Goal: Information Seeking & Learning: Learn about a topic

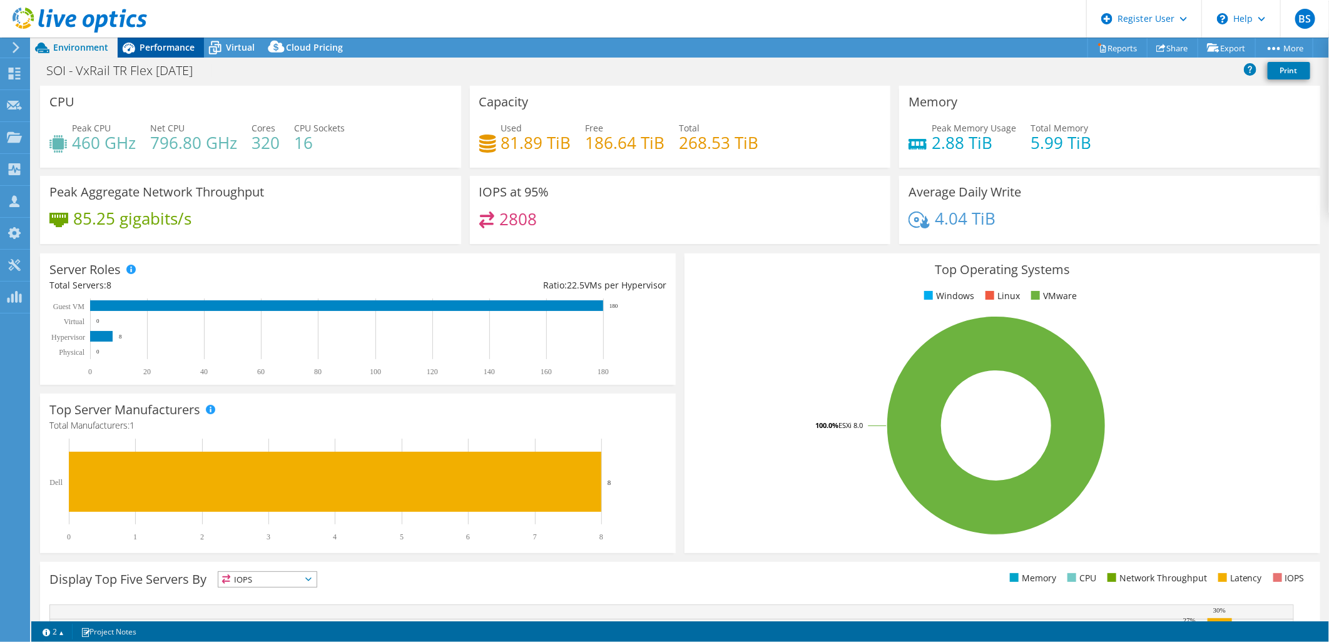
click at [178, 45] on span "Performance" at bounding box center [166, 47] width 55 height 12
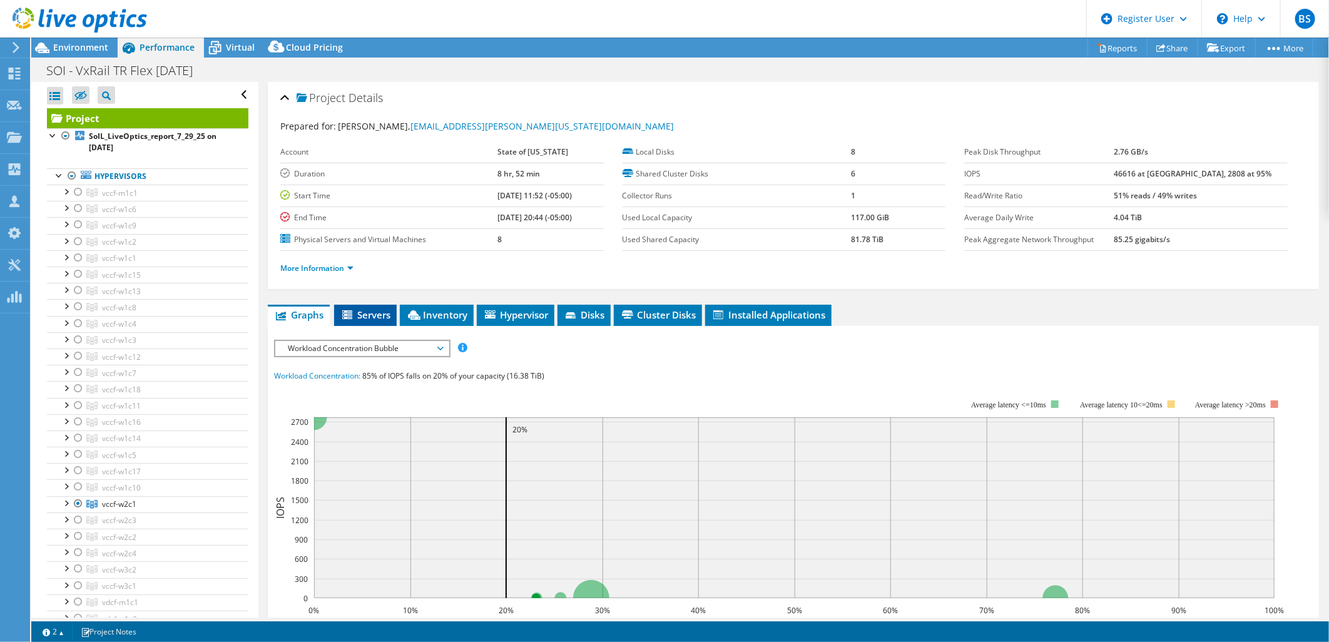
click at [357, 309] on span "Servers" at bounding box center [365, 314] width 50 height 13
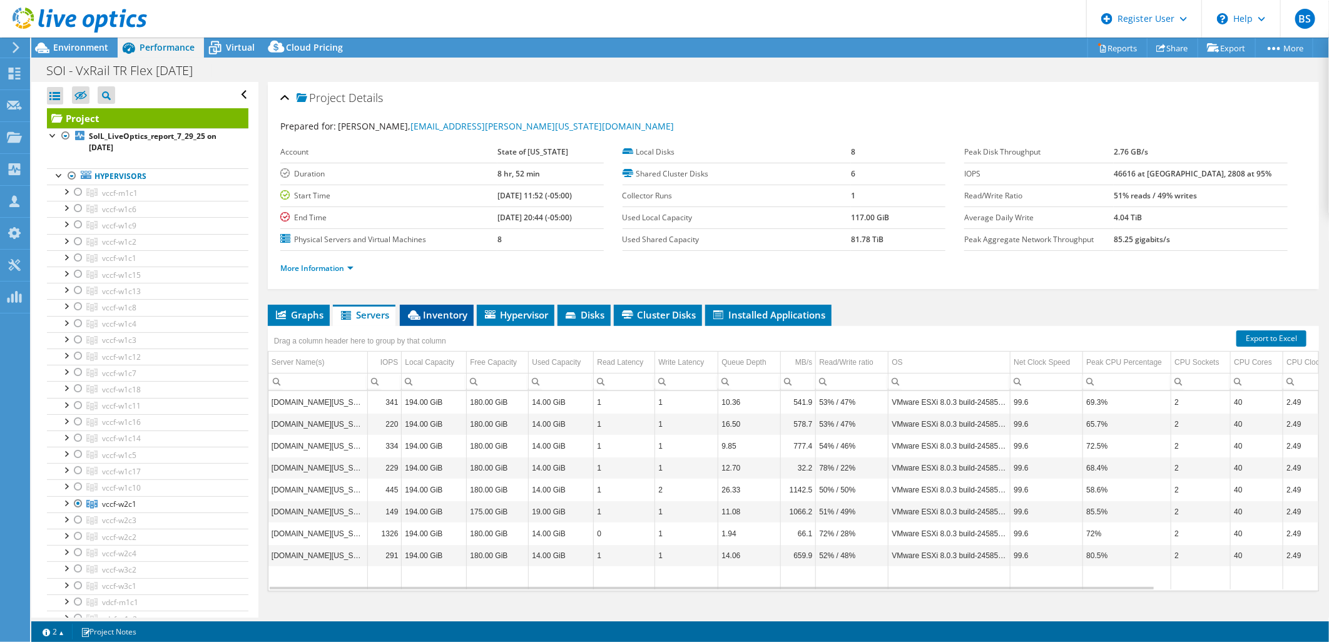
click at [433, 317] on span "Inventory" at bounding box center [436, 314] width 61 height 13
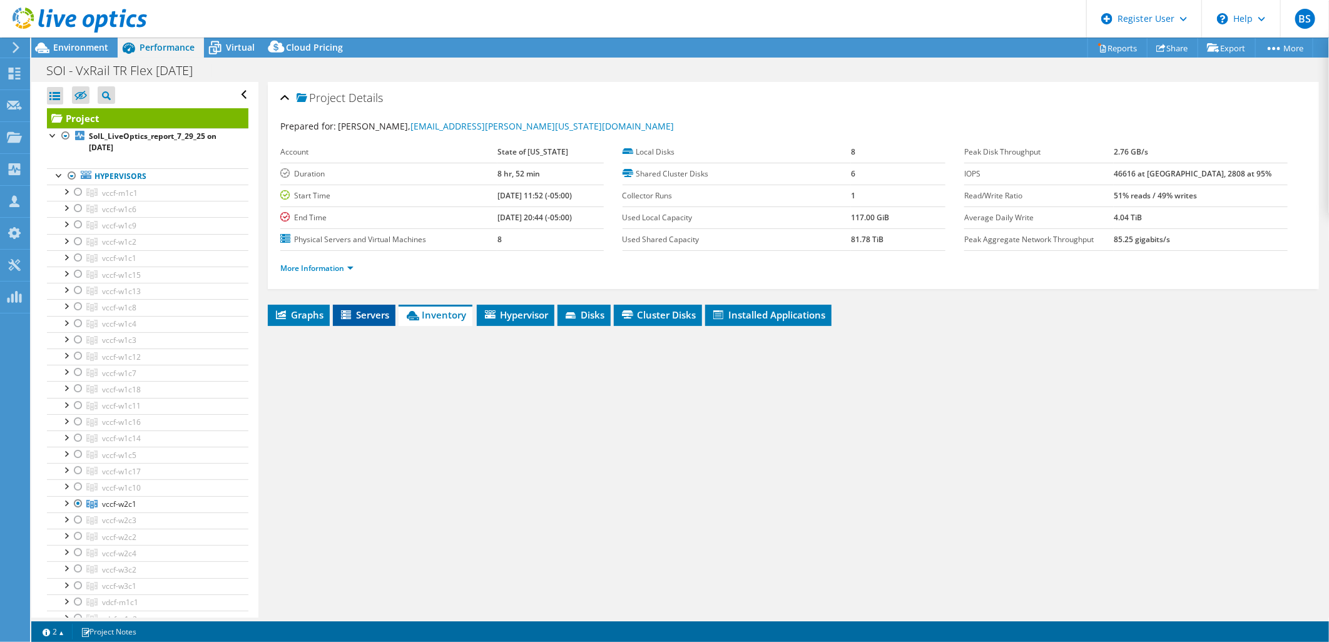
click at [380, 313] on span "Servers" at bounding box center [364, 314] width 50 height 13
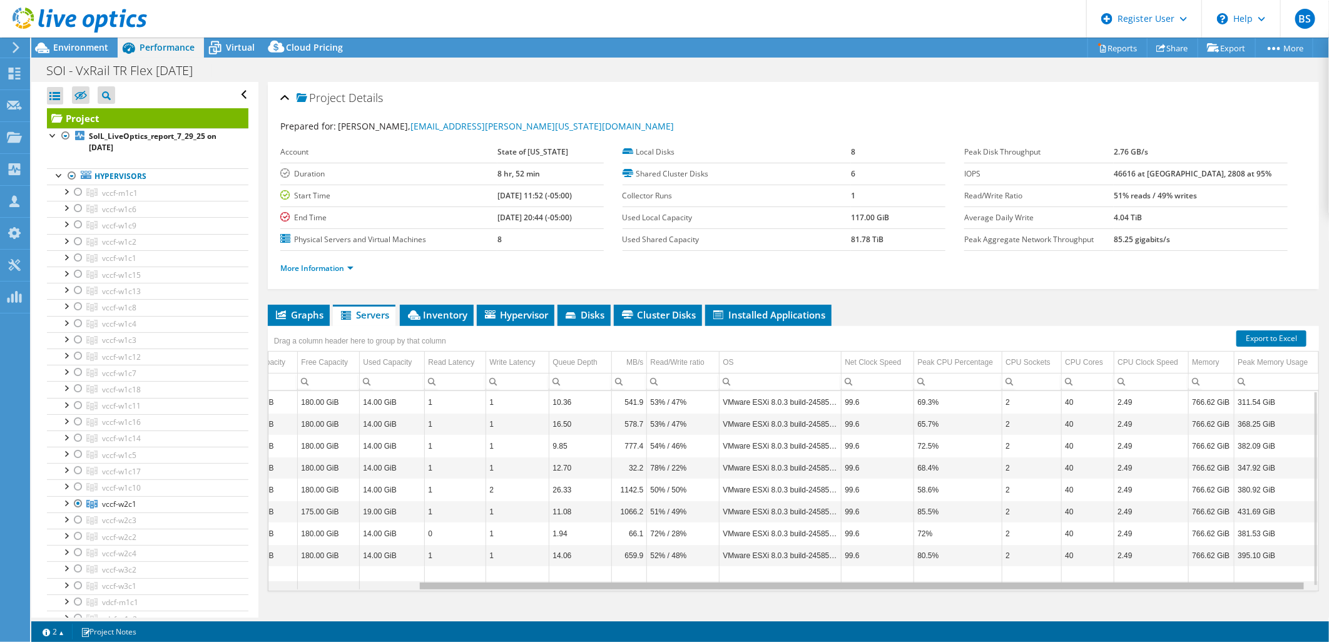
scroll to position [0, 180]
drag, startPoint x: 909, startPoint y: 585, endPoint x: 1131, endPoint y: 596, distance: 222.3
click at [1131, 596] on body "BS Dell User [PERSON_NAME] [PERSON_NAME][EMAIL_ADDRESS][DOMAIN_NAME] Dell My Pr…" at bounding box center [664, 321] width 1329 height 642
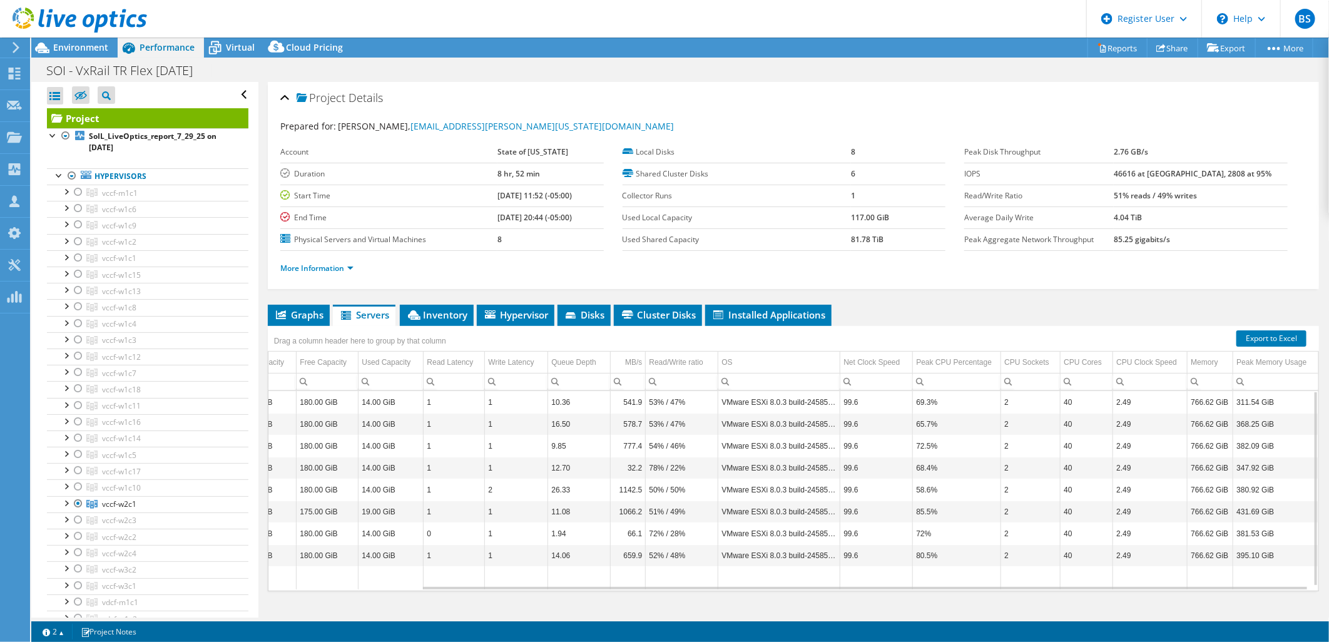
drag, startPoint x: 745, startPoint y: 590, endPoint x: 761, endPoint y: 589, distance: 16.3
click at [761, 589] on div "Graphs Servers Inventory Hypervisor Disks Cluster Disks Installed Applications …" at bounding box center [793, 461] width 1051 height 313
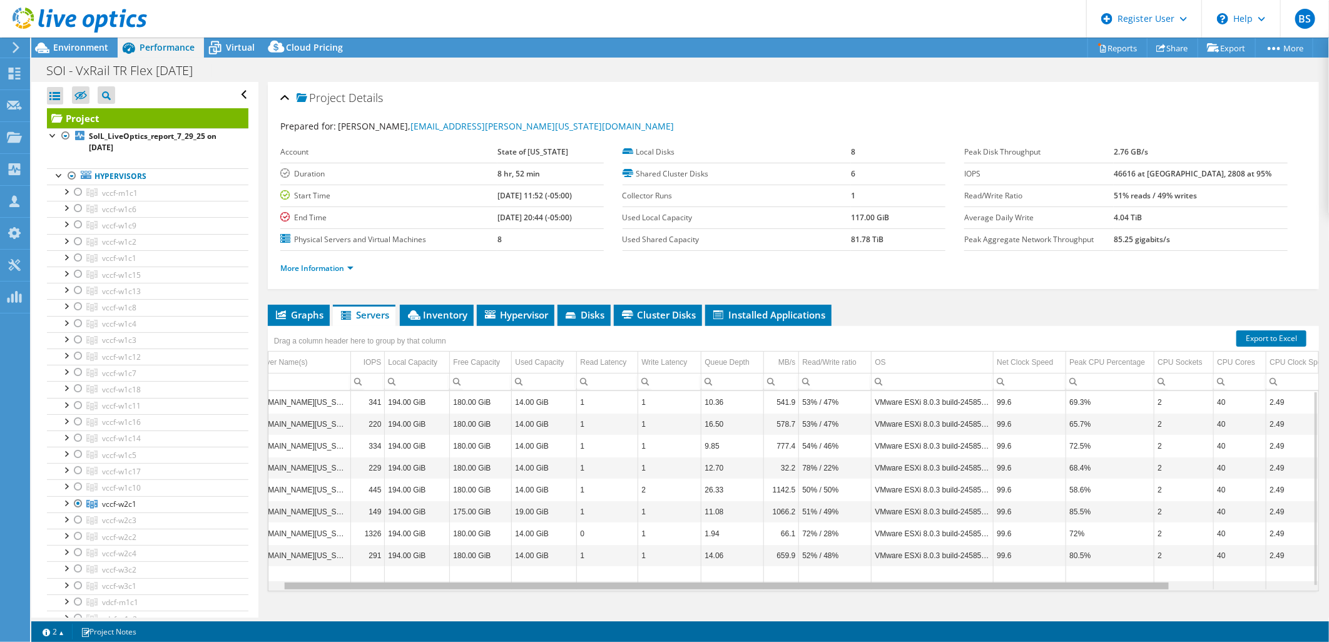
scroll to position [0, 0]
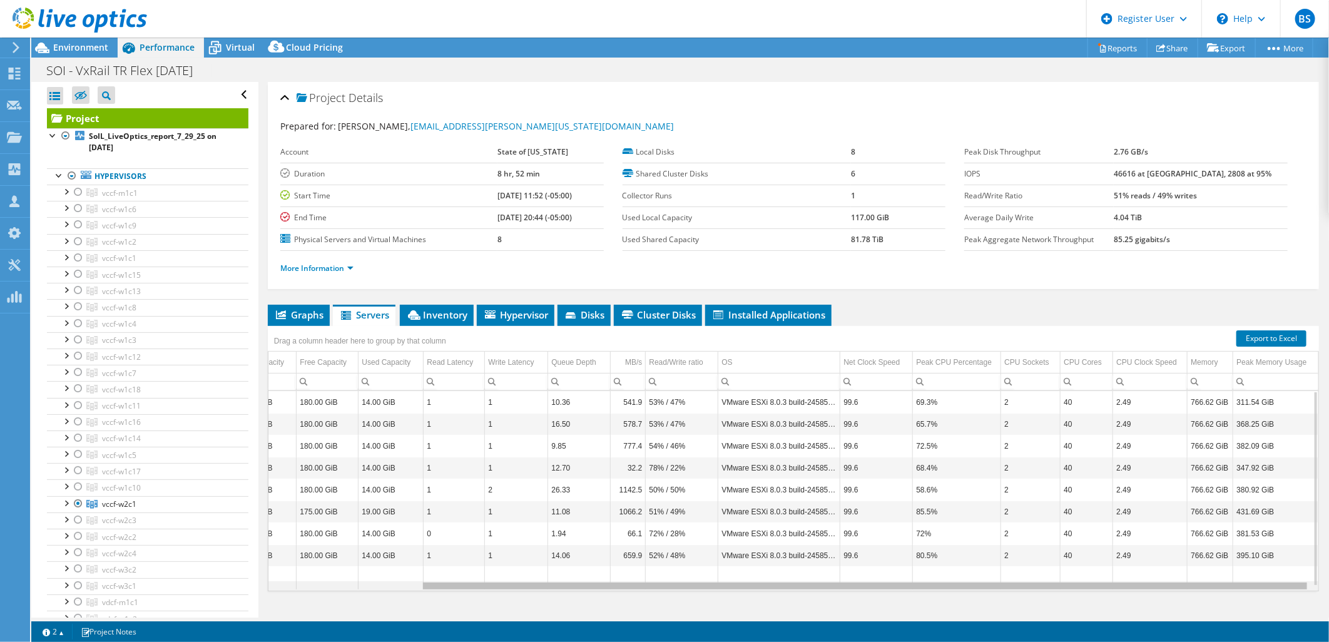
drag, startPoint x: 734, startPoint y: 588, endPoint x: 768, endPoint y: 586, distance: 33.2
click at [768, 586] on body "BS Dell User [PERSON_NAME] [PERSON_NAME][EMAIL_ADDRESS][DOMAIN_NAME] Dell My Pr…" at bounding box center [664, 321] width 1329 height 642
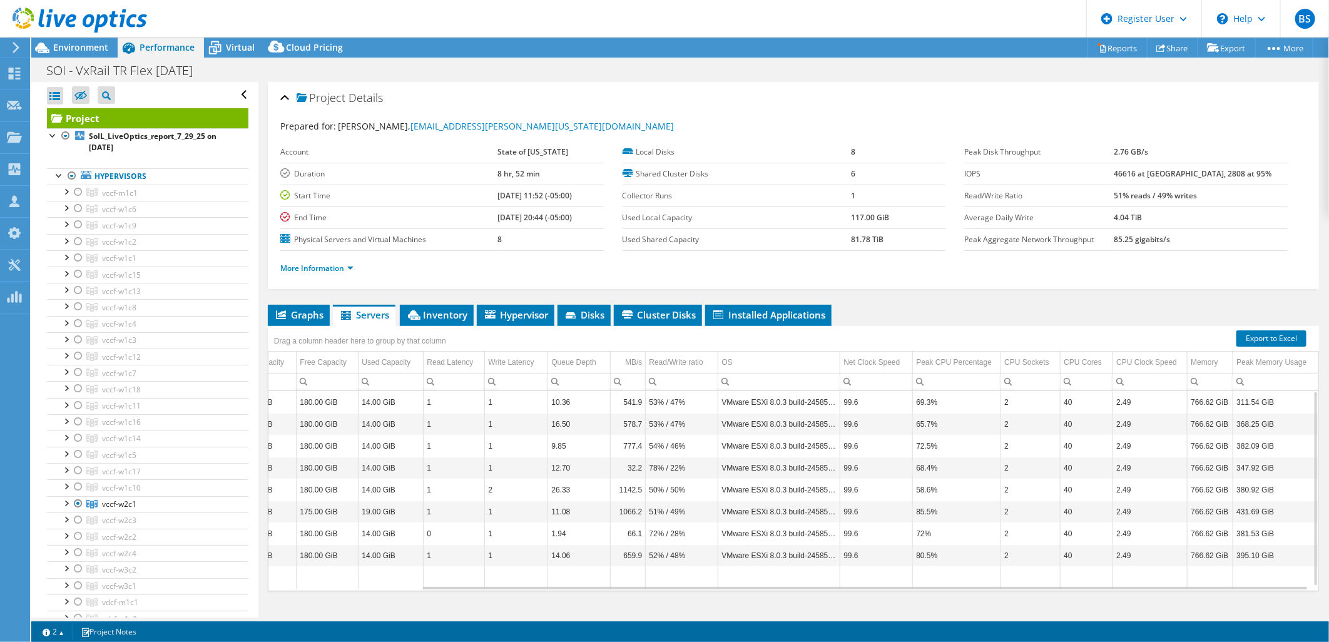
click at [103, 34] on link at bounding box center [80, 30] width 134 height 11
click at [96, 39] on div at bounding box center [73, 21] width 147 height 42
click at [90, 46] on span "Environment" at bounding box center [80, 47] width 55 height 12
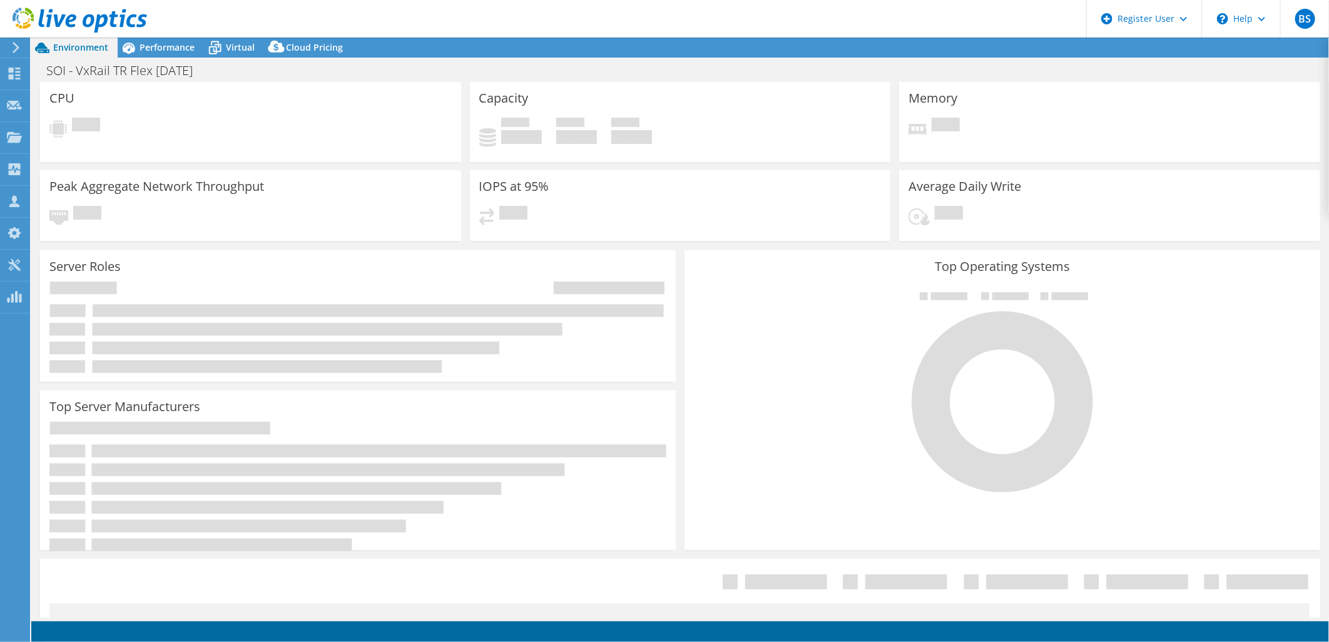
select select "USD"
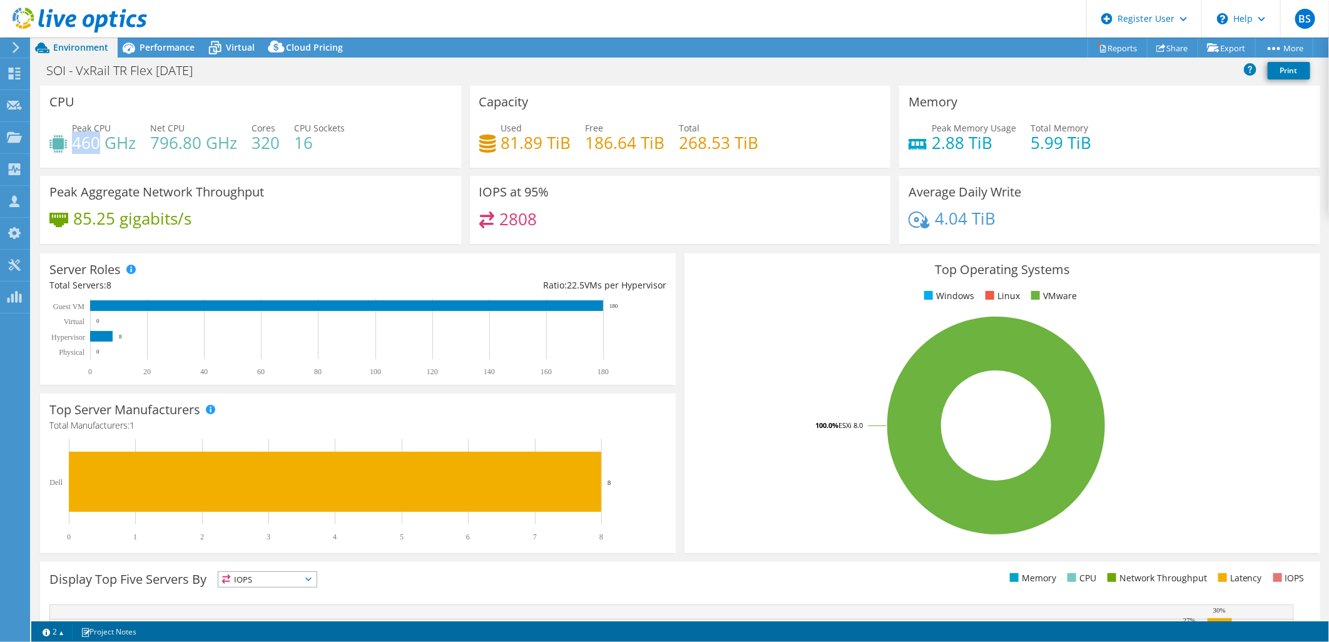
drag, startPoint x: 101, startPoint y: 141, endPoint x: 72, endPoint y: 141, distance: 28.8
click at [72, 141] on h4 "460 GHz" at bounding box center [104, 143] width 64 height 14
click at [170, 53] on span "Performance" at bounding box center [166, 47] width 55 height 12
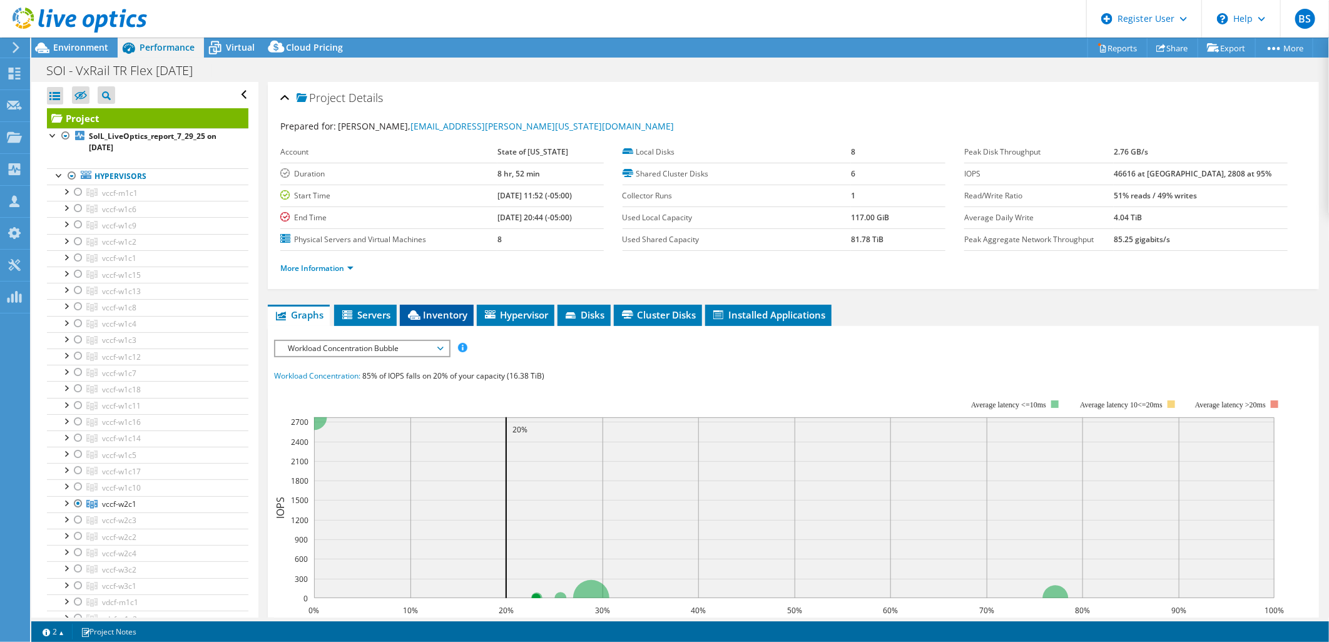
click at [439, 315] on span "Inventory" at bounding box center [436, 314] width 61 height 13
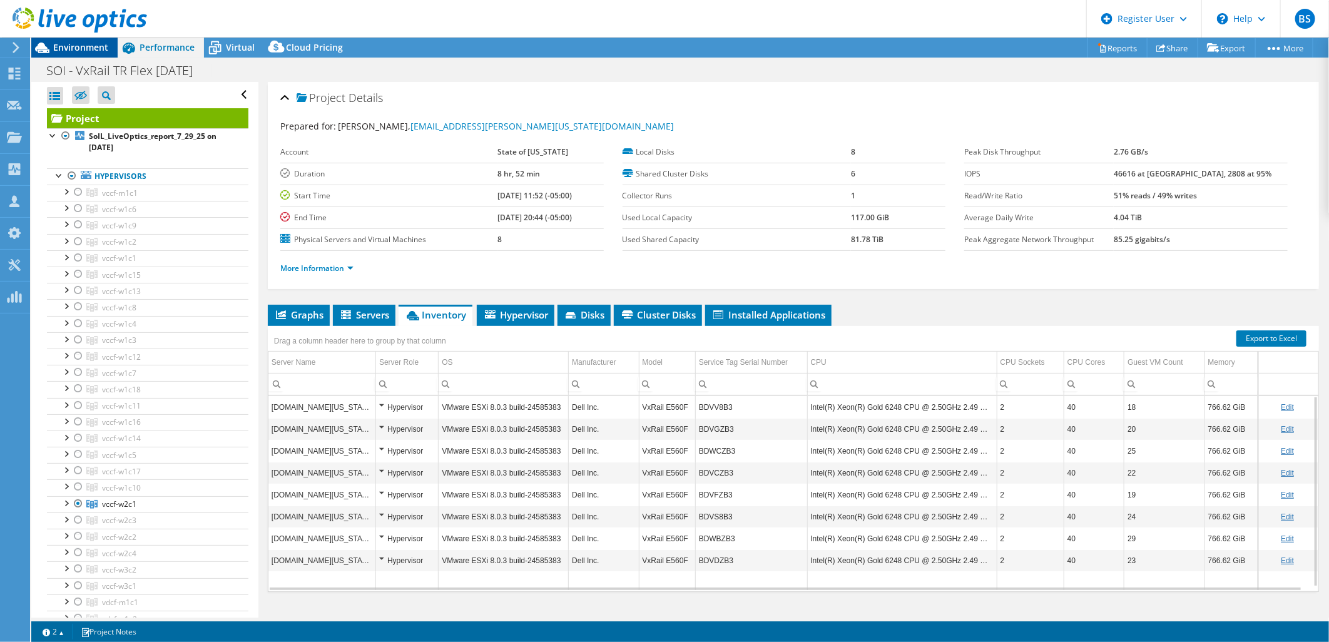
click at [86, 54] on div "Environment" at bounding box center [74, 48] width 86 height 20
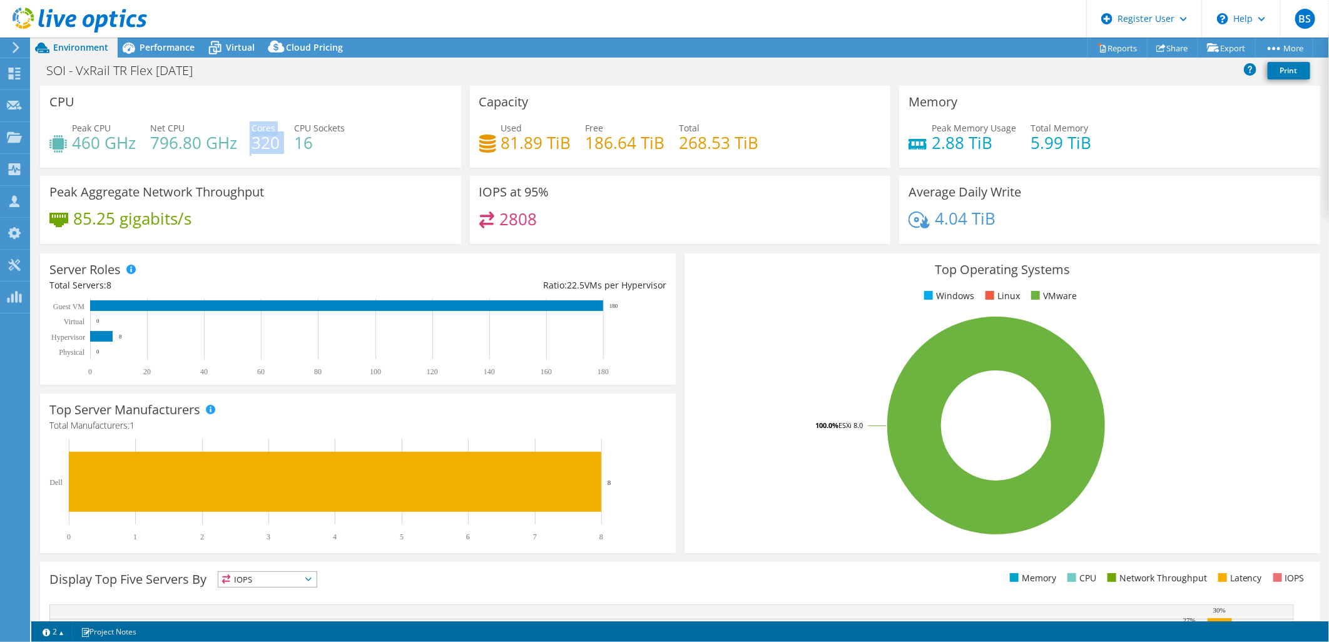
drag, startPoint x: 249, startPoint y: 144, endPoint x: 280, endPoint y: 149, distance: 31.1
click at [280, 149] on div "Peak CPU 460 GHz Net CPU 796.80 GHz Cores 320 CPU Sockets 16" at bounding box center [250, 141] width 402 height 41
